Goal: Navigation & Orientation: Find specific page/section

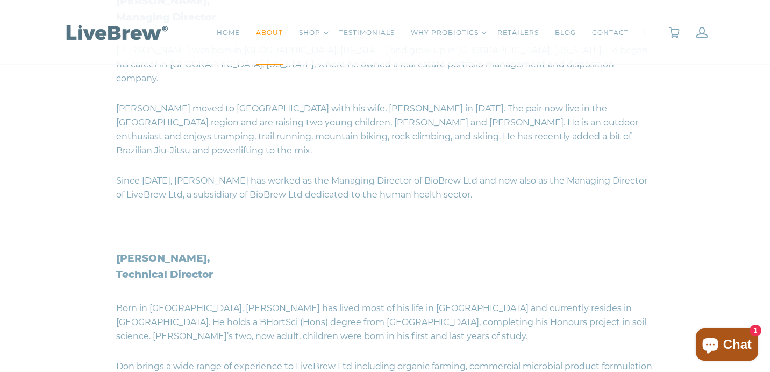
scroll to position [714, 0]
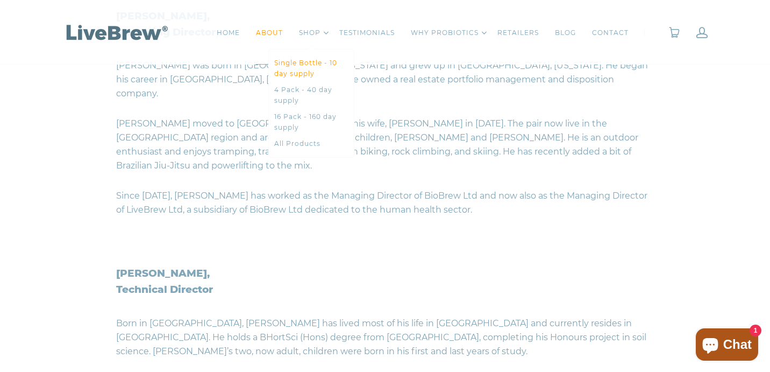
click at [305, 69] on link "Single Bottle - 10 day supply" at bounding box center [311, 69] width 74 height 22
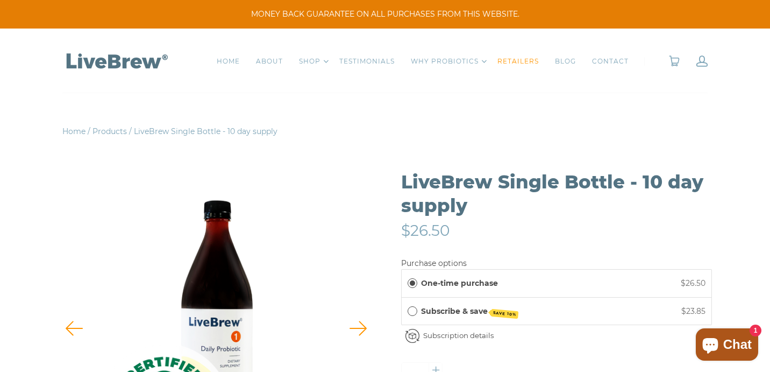
click at [516, 63] on link "RETAILERS" at bounding box center [517, 61] width 41 height 11
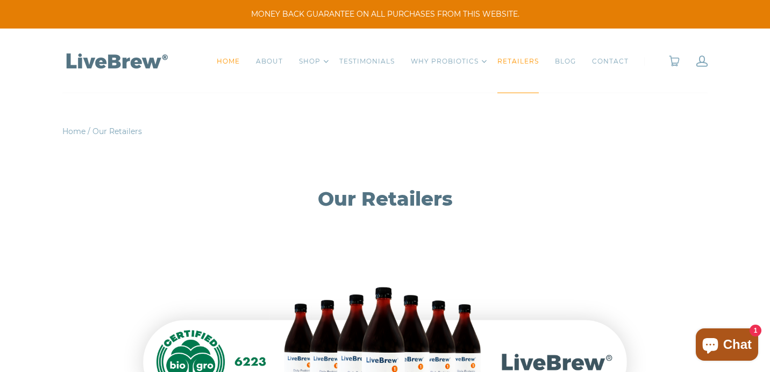
click at [238, 60] on link "HOME" at bounding box center [228, 61] width 23 height 11
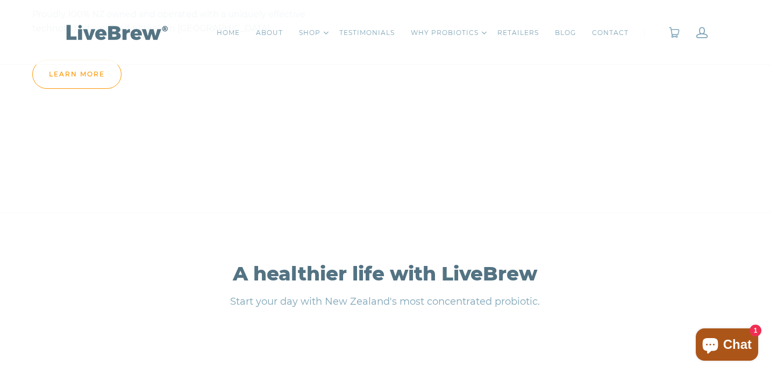
scroll to position [1754, 0]
